Goal: Task Accomplishment & Management: Manage account settings

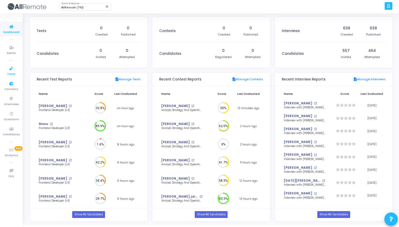
click at [11, 72] on span "Tests" at bounding box center [11, 74] width 8 height 5
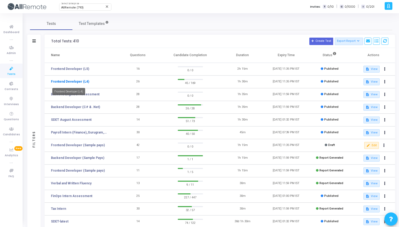
click at [77, 84] on link "Frontend Developer (L4)" at bounding box center [70, 81] width 38 height 5
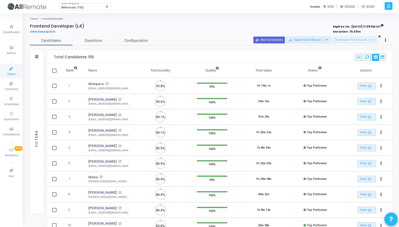
scroll to position [2, 2]
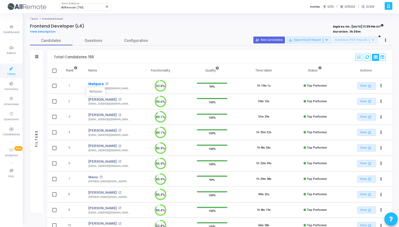
click at [94, 84] on link "Mahpara" at bounding box center [95, 83] width 15 height 5
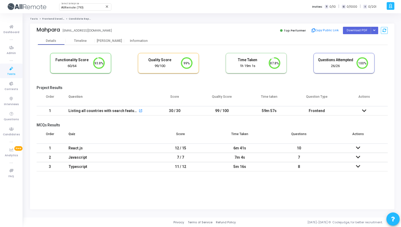
click at [293, 147] on td "10" at bounding box center [298, 148] width 59 height 9
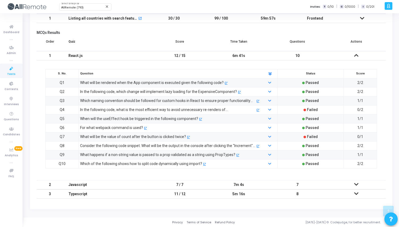
click at [254, 184] on div "7m 4s" at bounding box center [238, 185] width 48 height 9
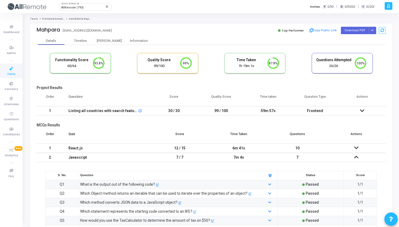
click at [281, 111] on td "59m 57s" at bounding box center [267, 110] width 47 height 9
